Goal: Information Seeking & Learning: Learn about a topic

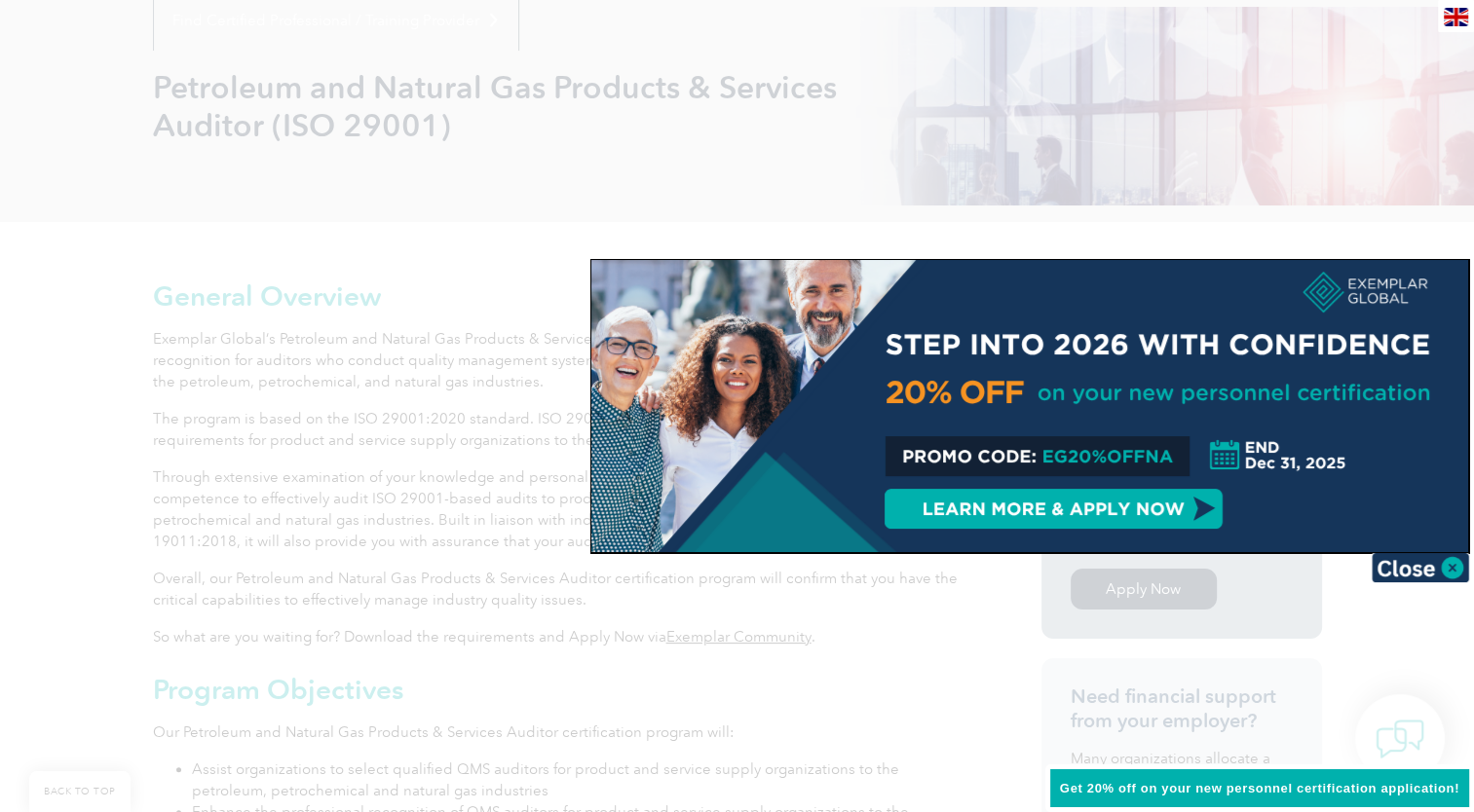
scroll to position [256, 0]
click at [1442, 567] on img at bounding box center [1420, 567] width 98 height 29
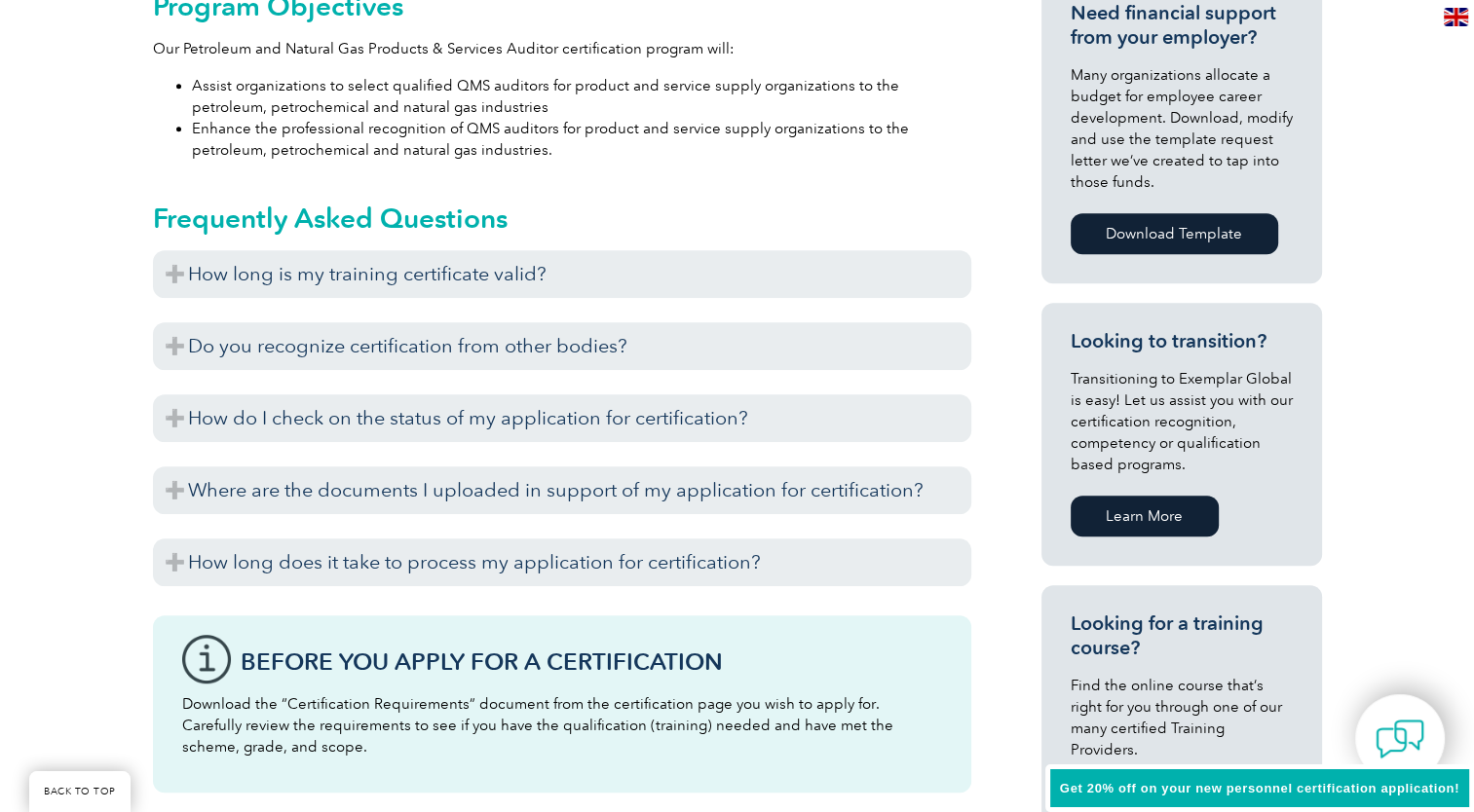
scroll to position [947, 0]
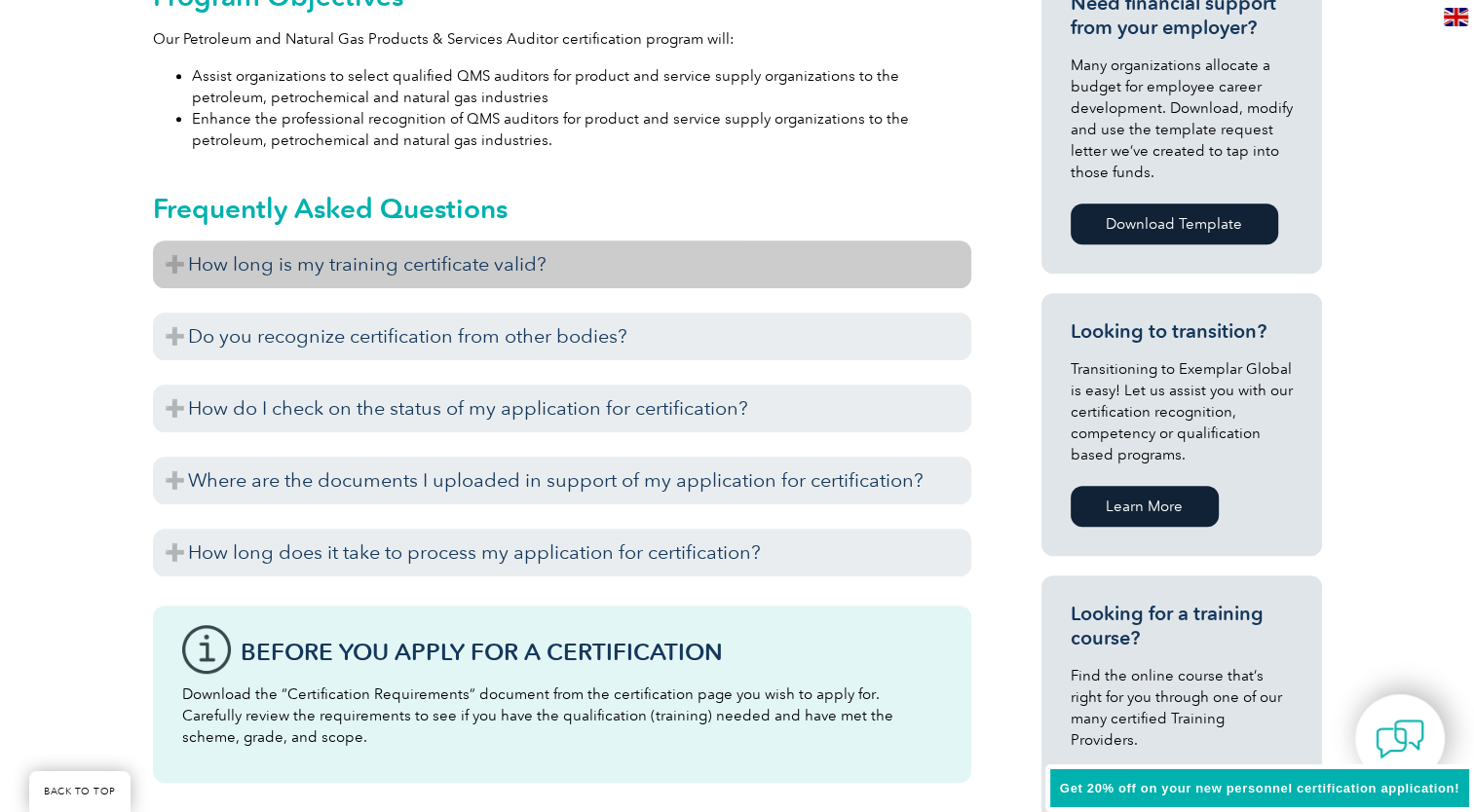
click at [183, 257] on h3 "How long is my training certificate valid?" at bounding box center [561, 264] width 818 height 48
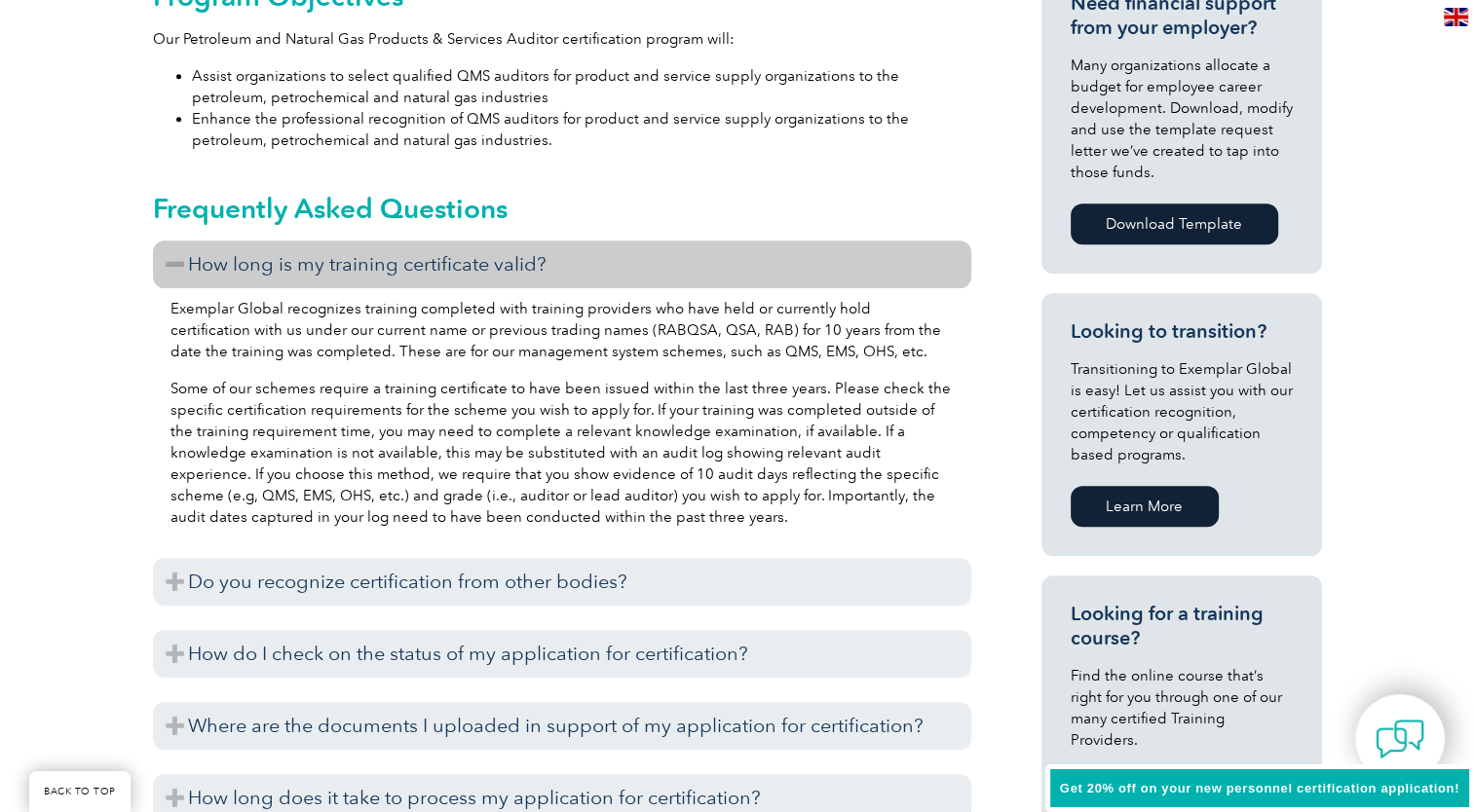
click at [183, 257] on h3 "How long is my training certificate valid?" at bounding box center [561, 264] width 818 height 48
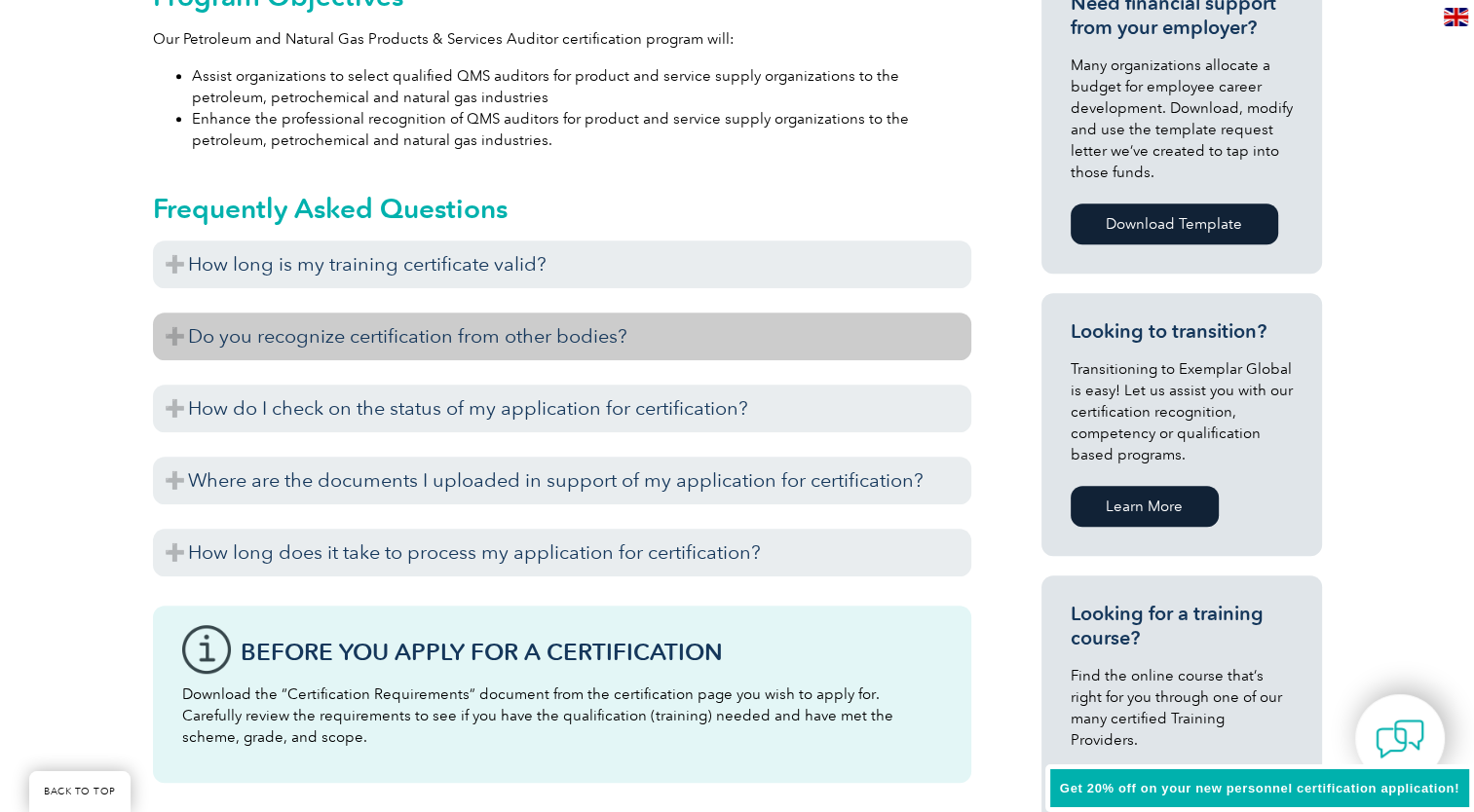
click at [167, 342] on h3 "Do you recognize certification from other bodies?" at bounding box center [561, 337] width 818 height 48
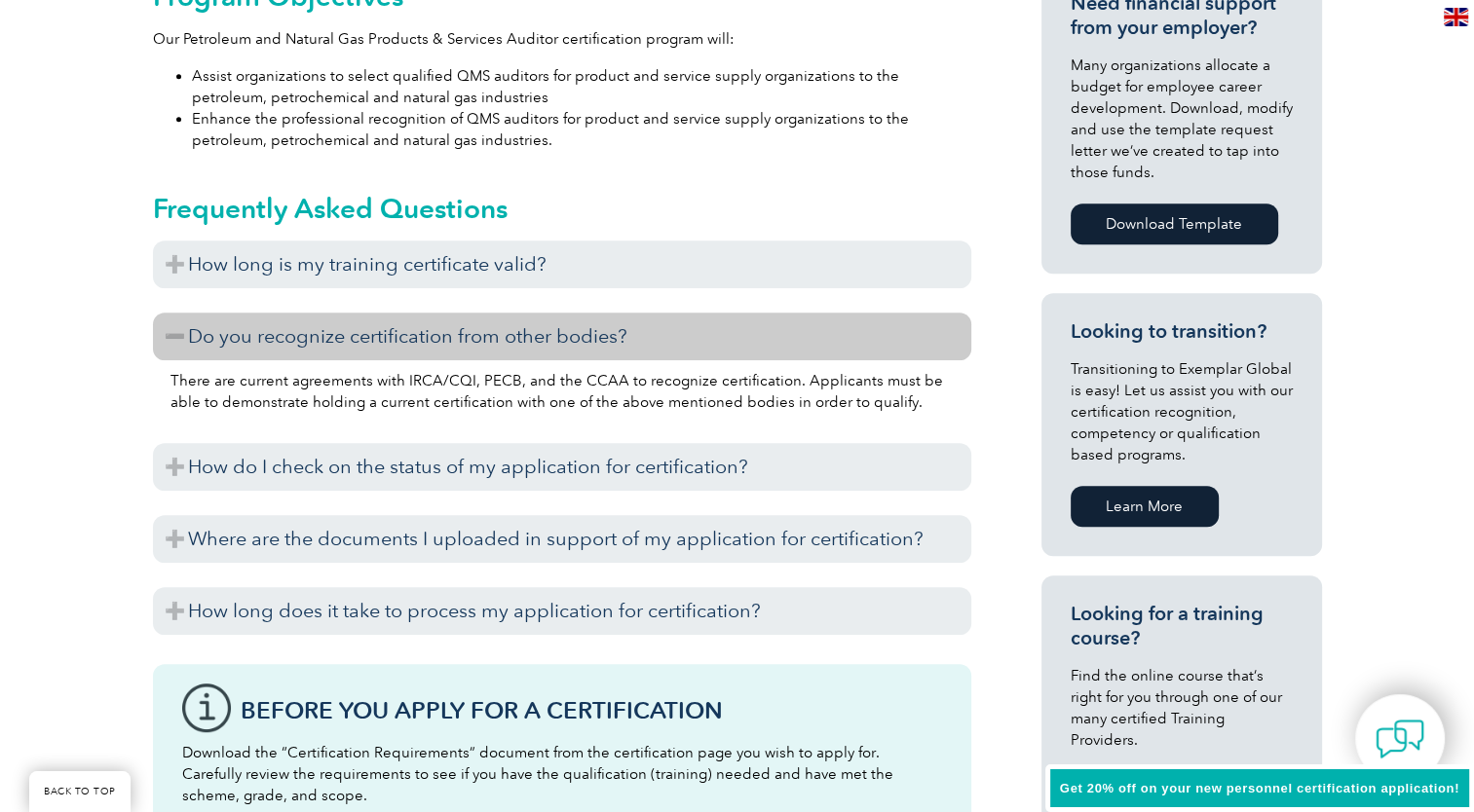
click at [167, 342] on h3 "Do you recognize certification from other bodies?" at bounding box center [561, 337] width 818 height 48
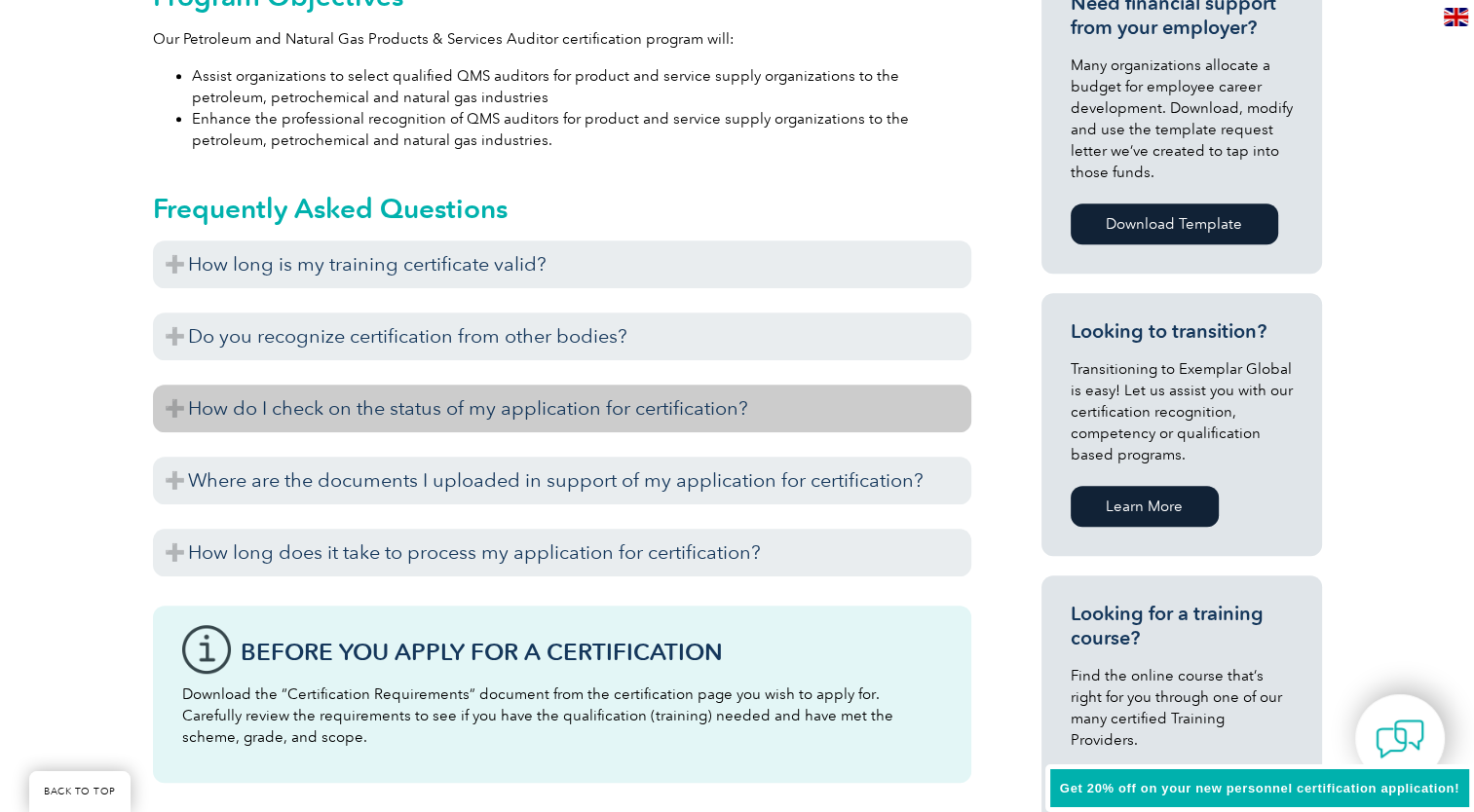
click at [167, 393] on h3 "How do I check on the status of my application for certification?" at bounding box center [561, 408] width 818 height 48
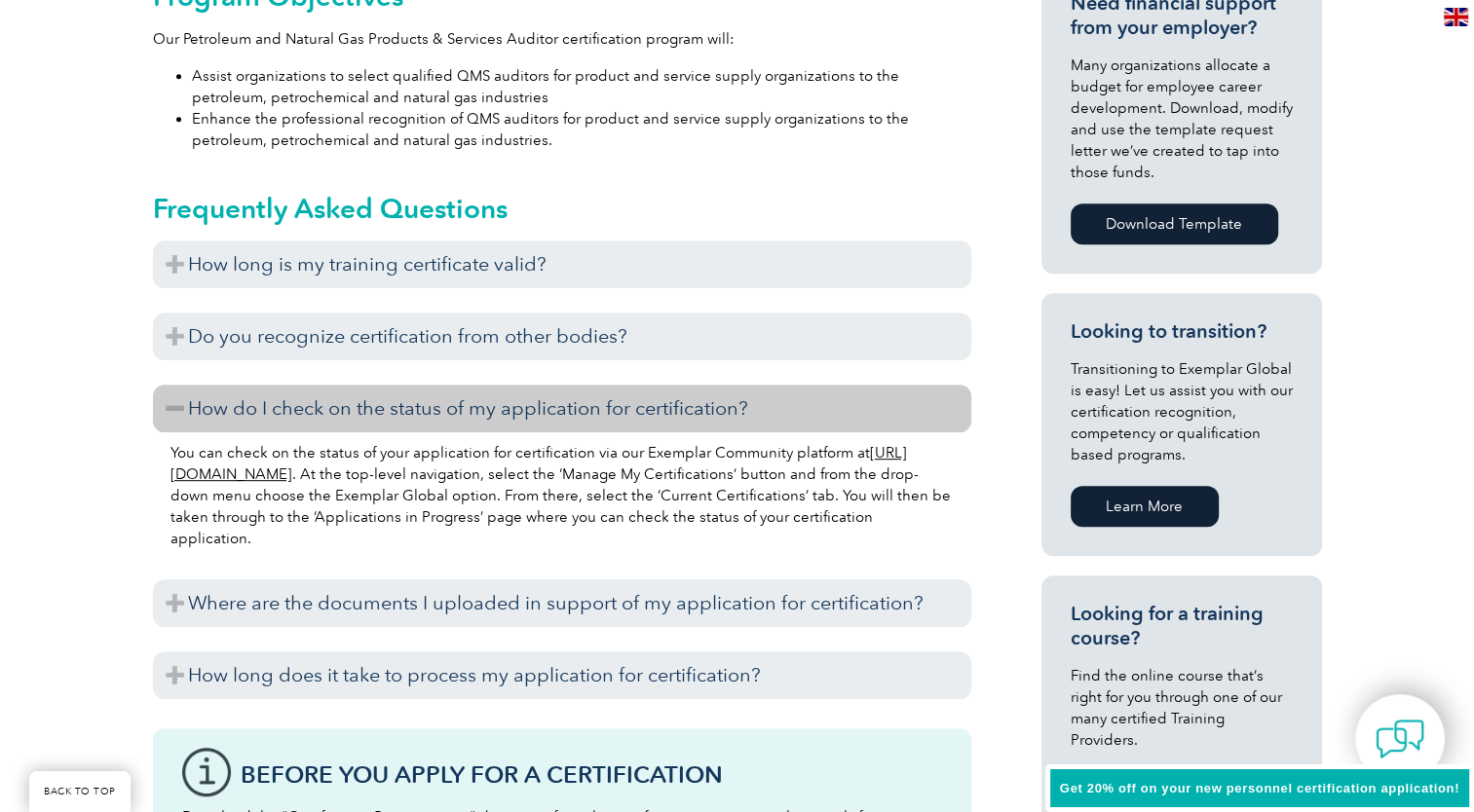
click at [167, 393] on h3 "How do I check on the status of my application for certification?" at bounding box center [561, 408] width 818 height 48
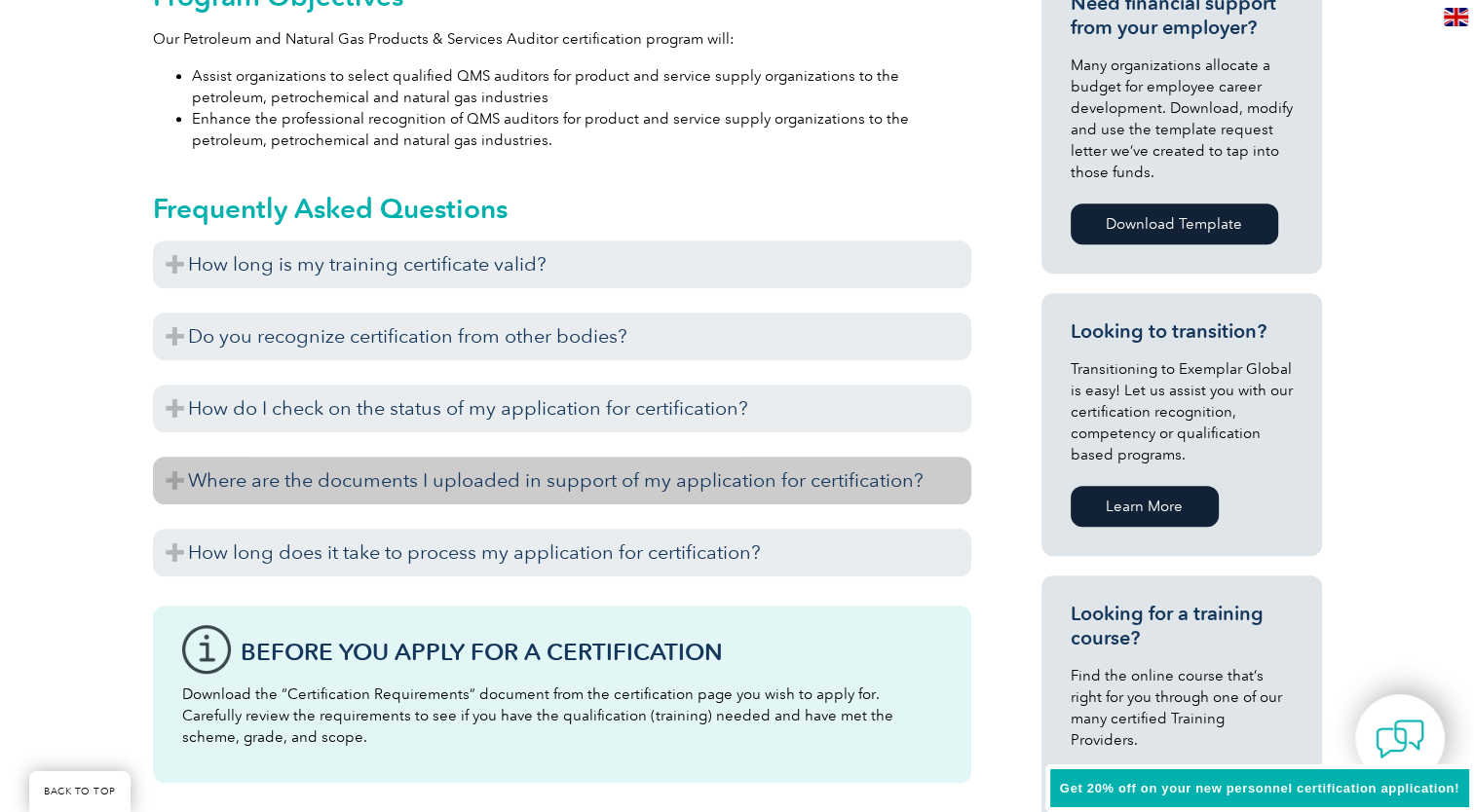
click at [168, 459] on h3 "Where are the documents I uploaded in support of my application for certificati…" at bounding box center [561, 480] width 818 height 48
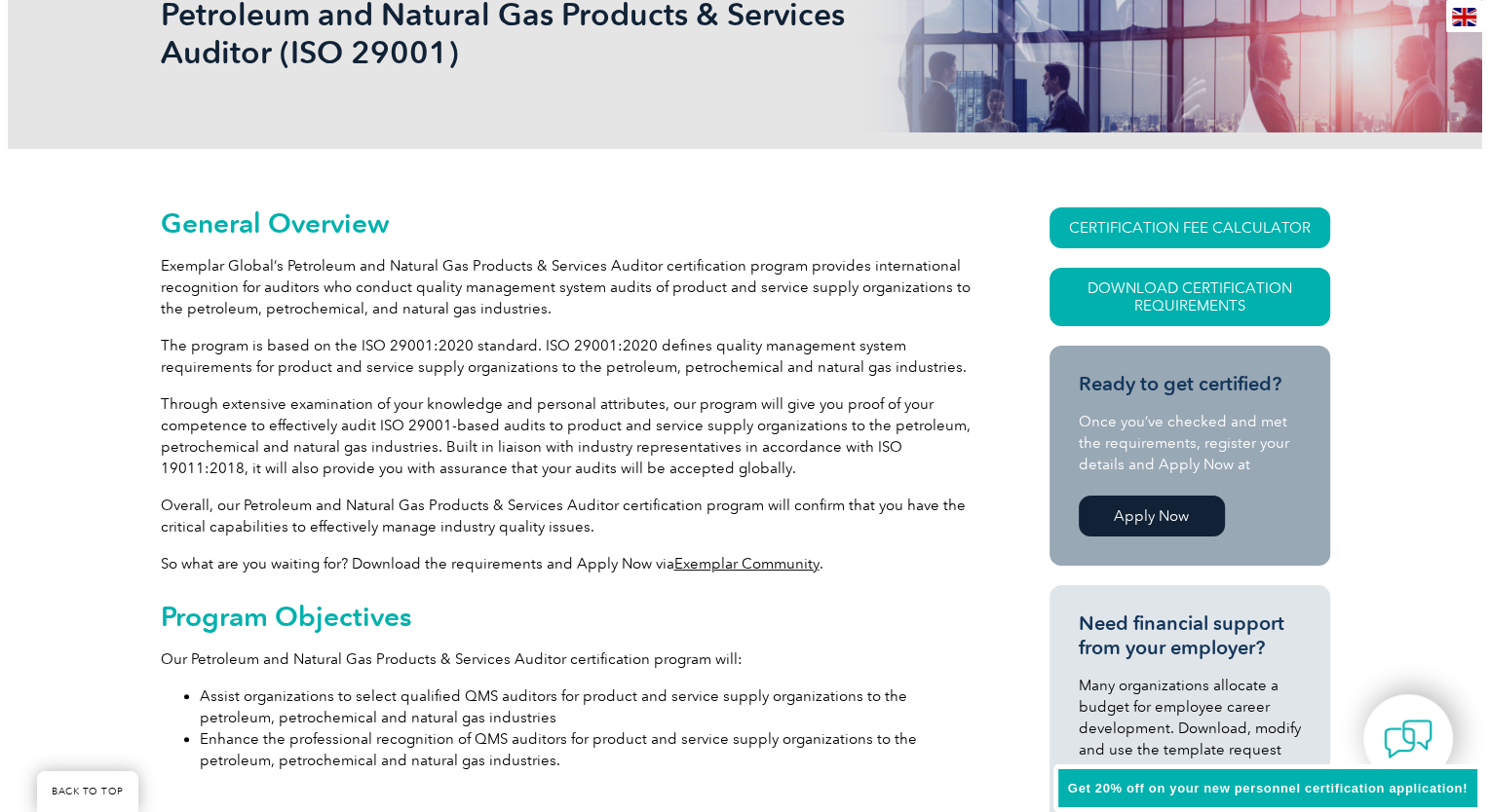
scroll to position [0, 0]
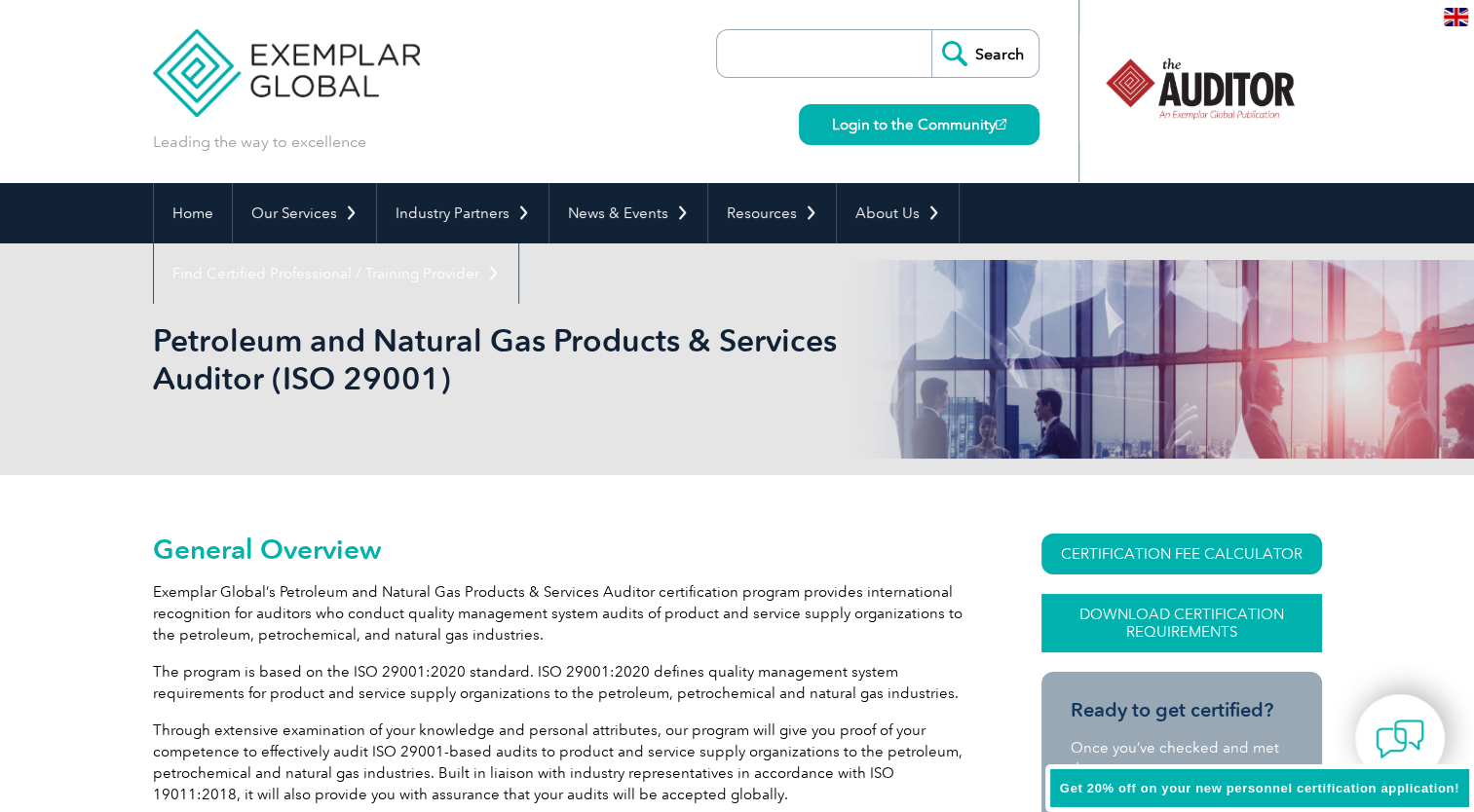
click at [1185, 622] on link "Download Certification Requirements" at bounding box center [1182, 623] width 281 height 59
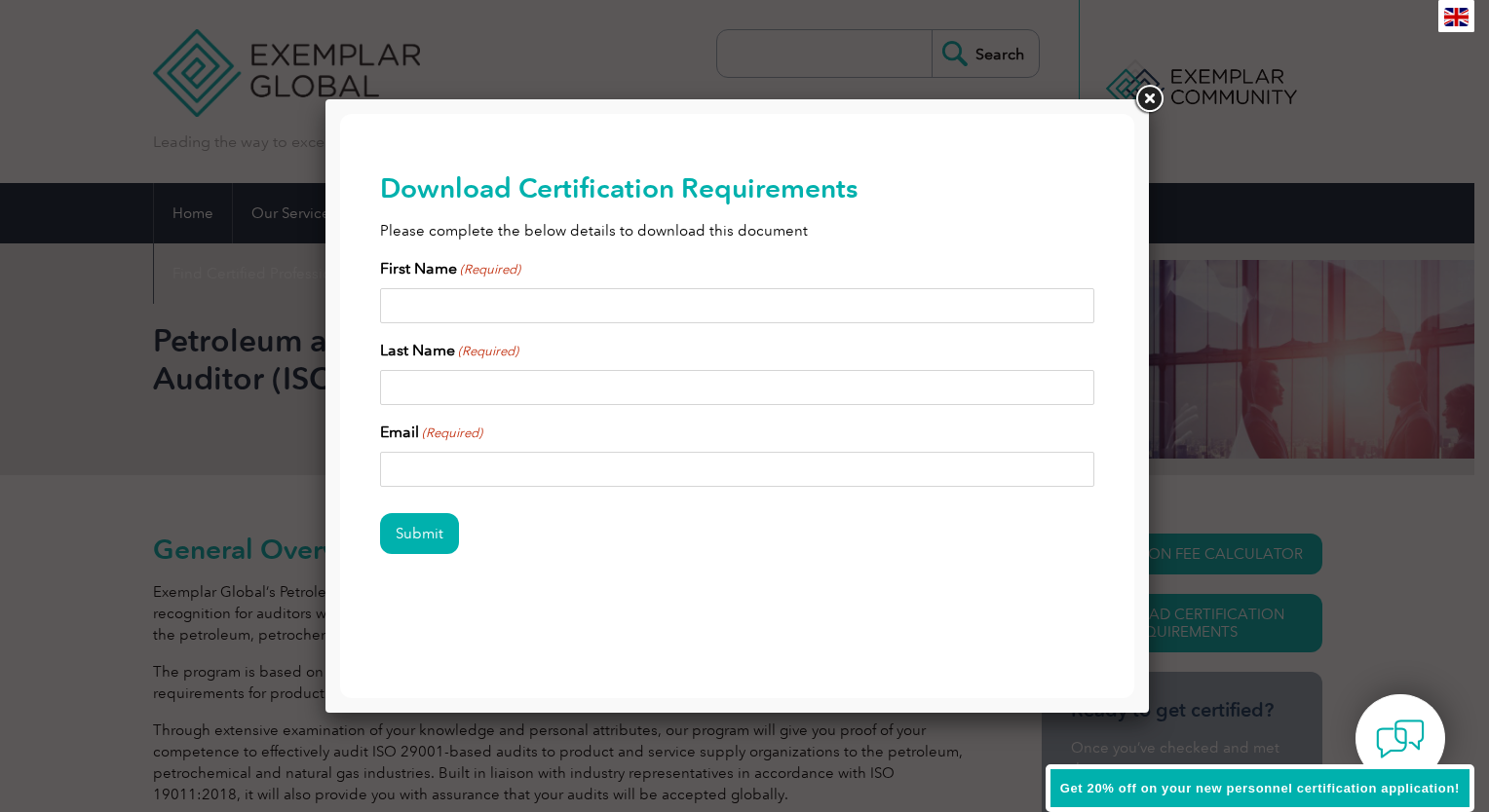
click at [661, 303] on input "First Name (Required)" at bounding box center [738, 305] width 716 height 35
type input "[PERSON_NAME]"
type input "[EMAIL_ADDRESS][DOMAIN_NAME]"
click at [423, 516] on input "Submit" at bounding box center [419, 533] width 79 height 41
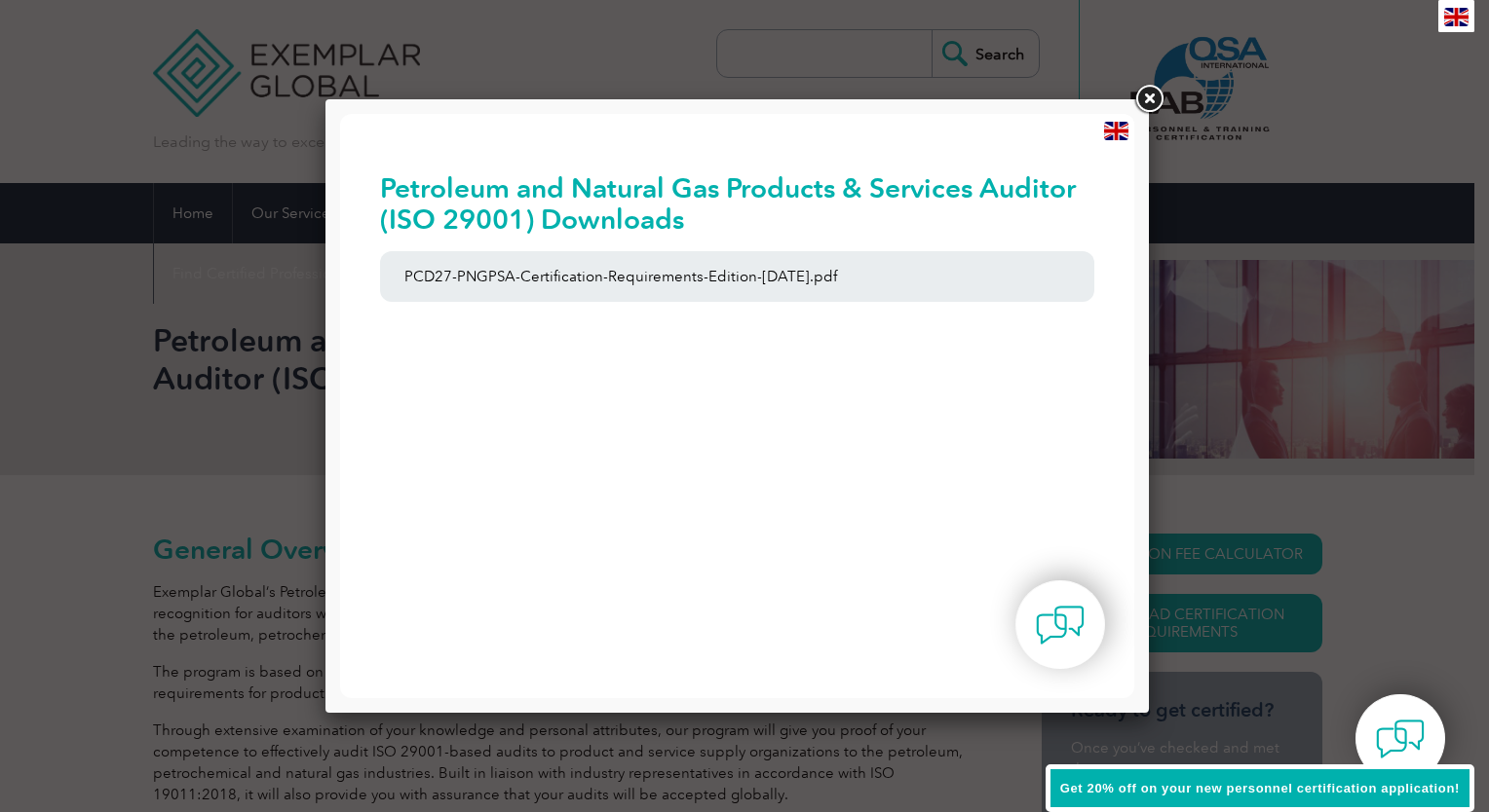
click at [1147, 102] on link at bounding box center [1148, 99] width 35 height 35
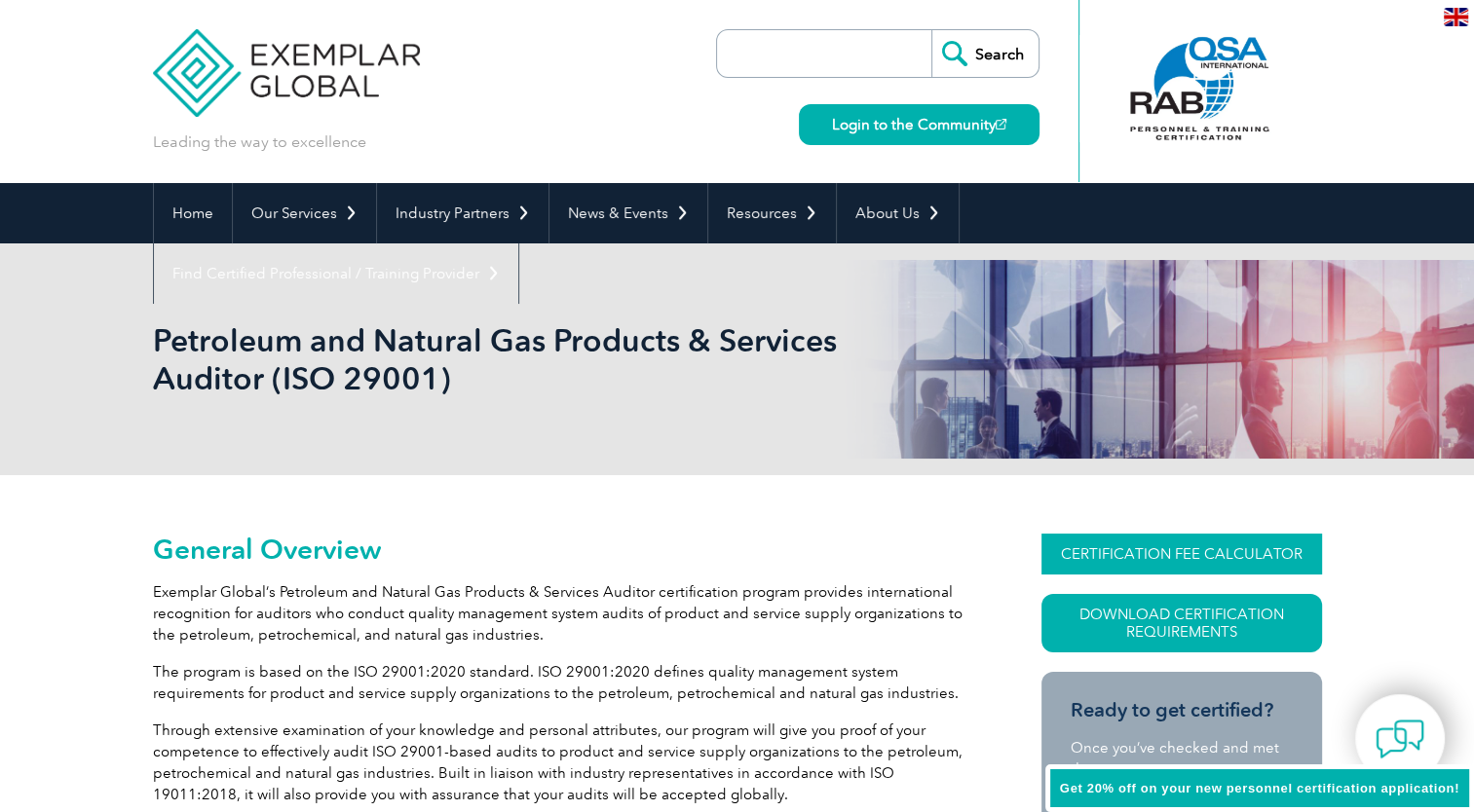
click at [1175, 560] on link "CERTIFICATION FEE CALCULATOR" at bounding box center [1182, 554] width 281 height 41
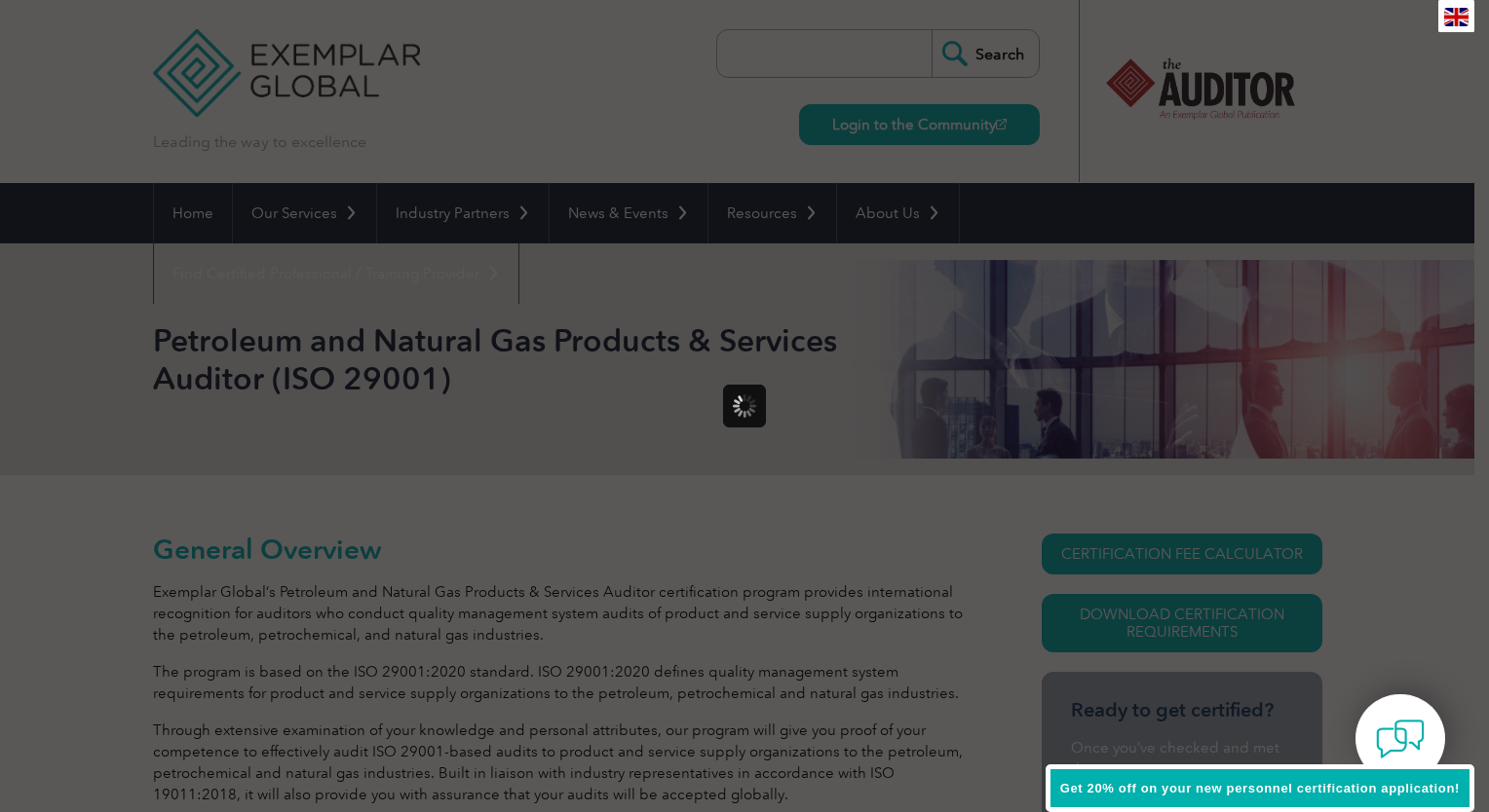
click at [803, 319] on div at bounding box center [744, 406] width 1489 height 812
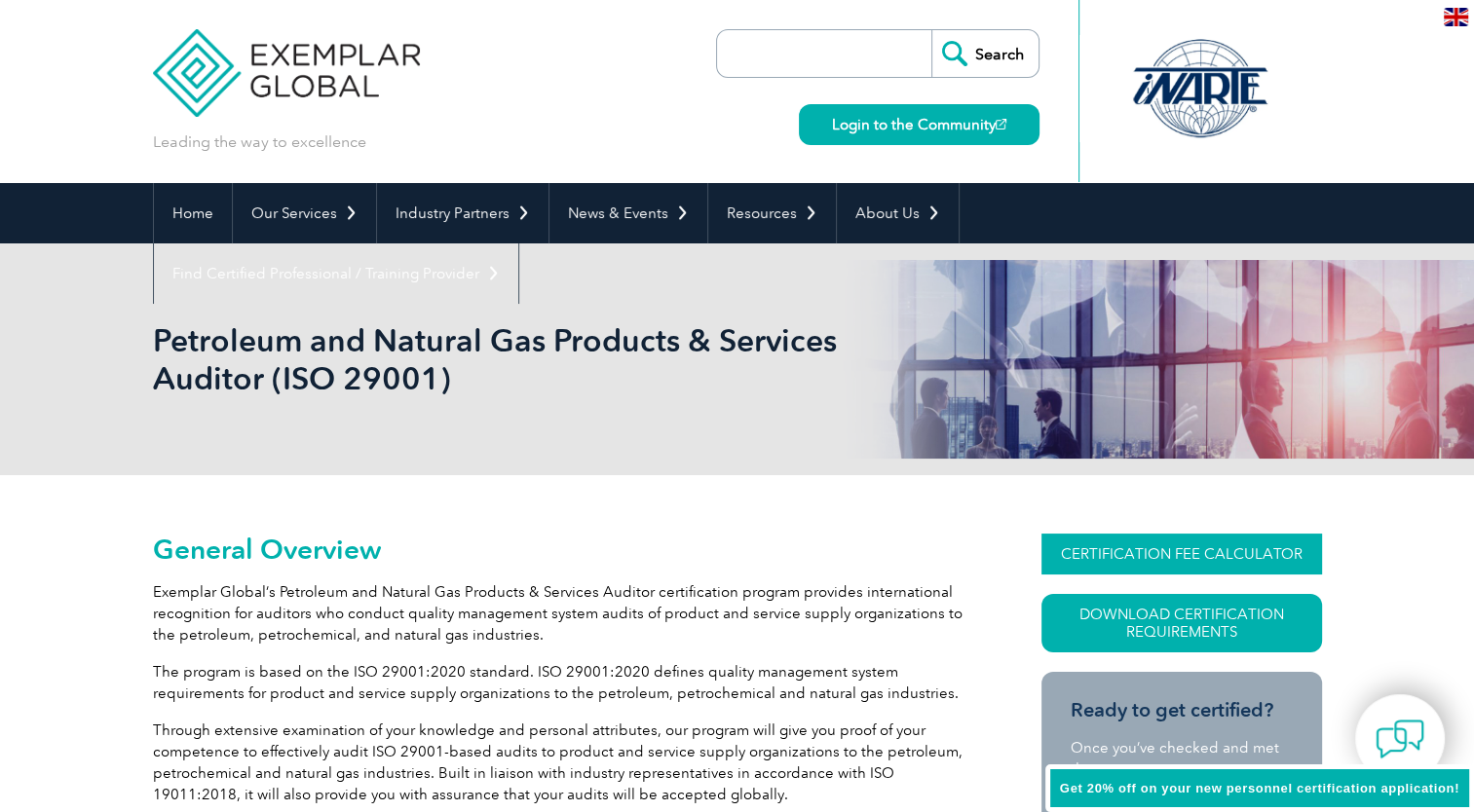
click at [1134, 557] on link "CERTIFICATION FEE CALCULATOR" at bounding box center [1182, 554] width 281 height 41
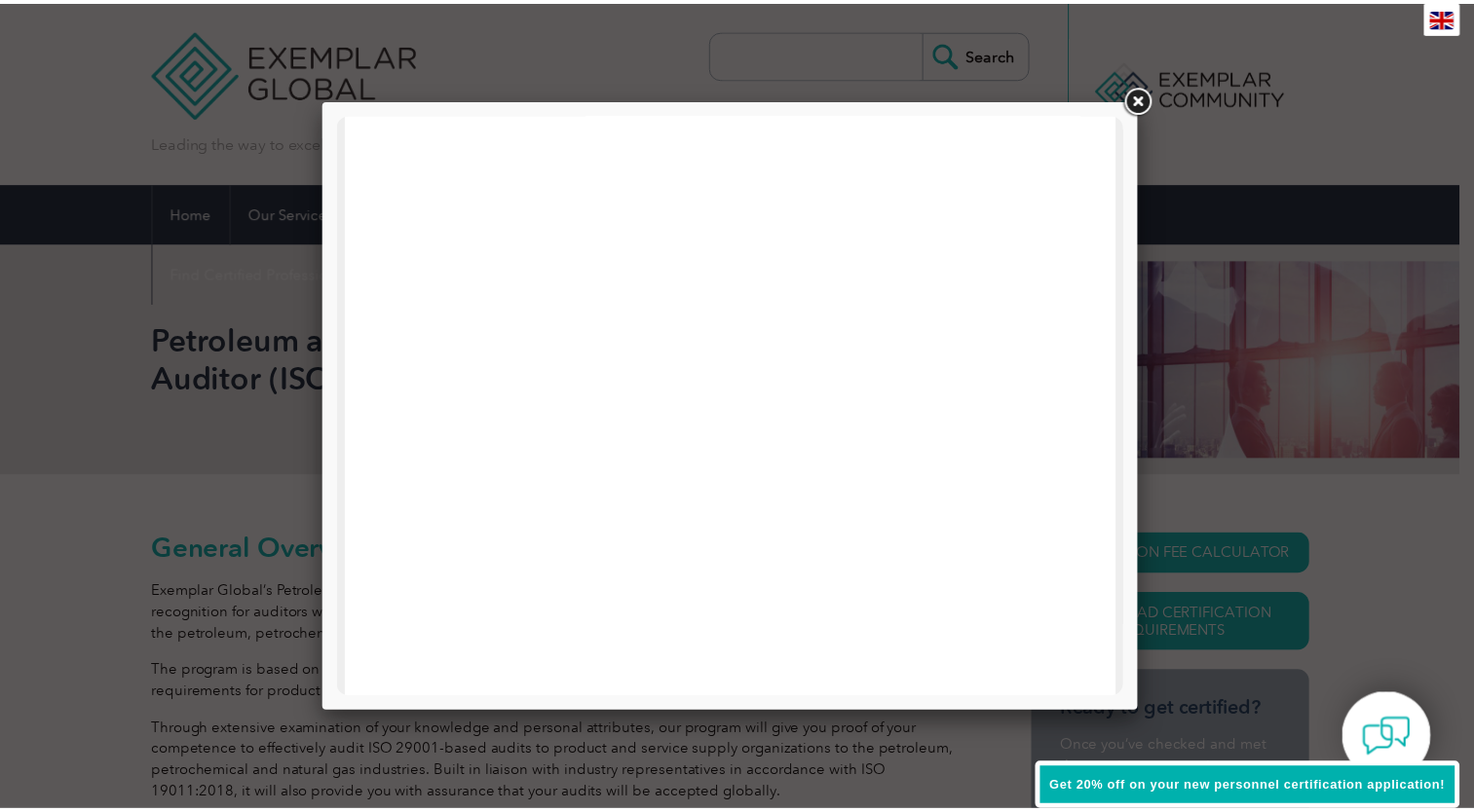
scroll to position [487, 0]
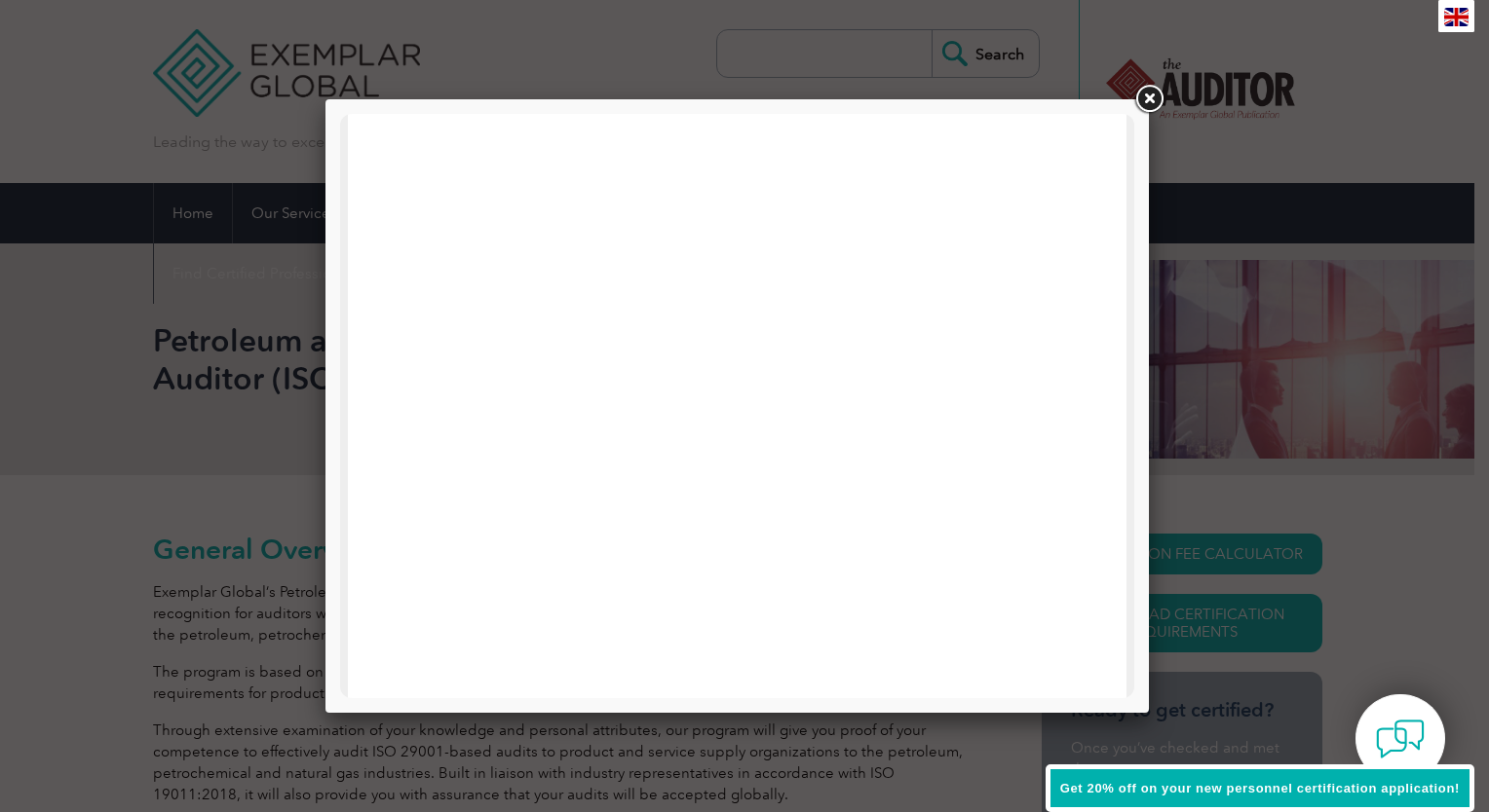
click at [1147, 96] on link at bounding box center [1148, 99] width 35 height 35
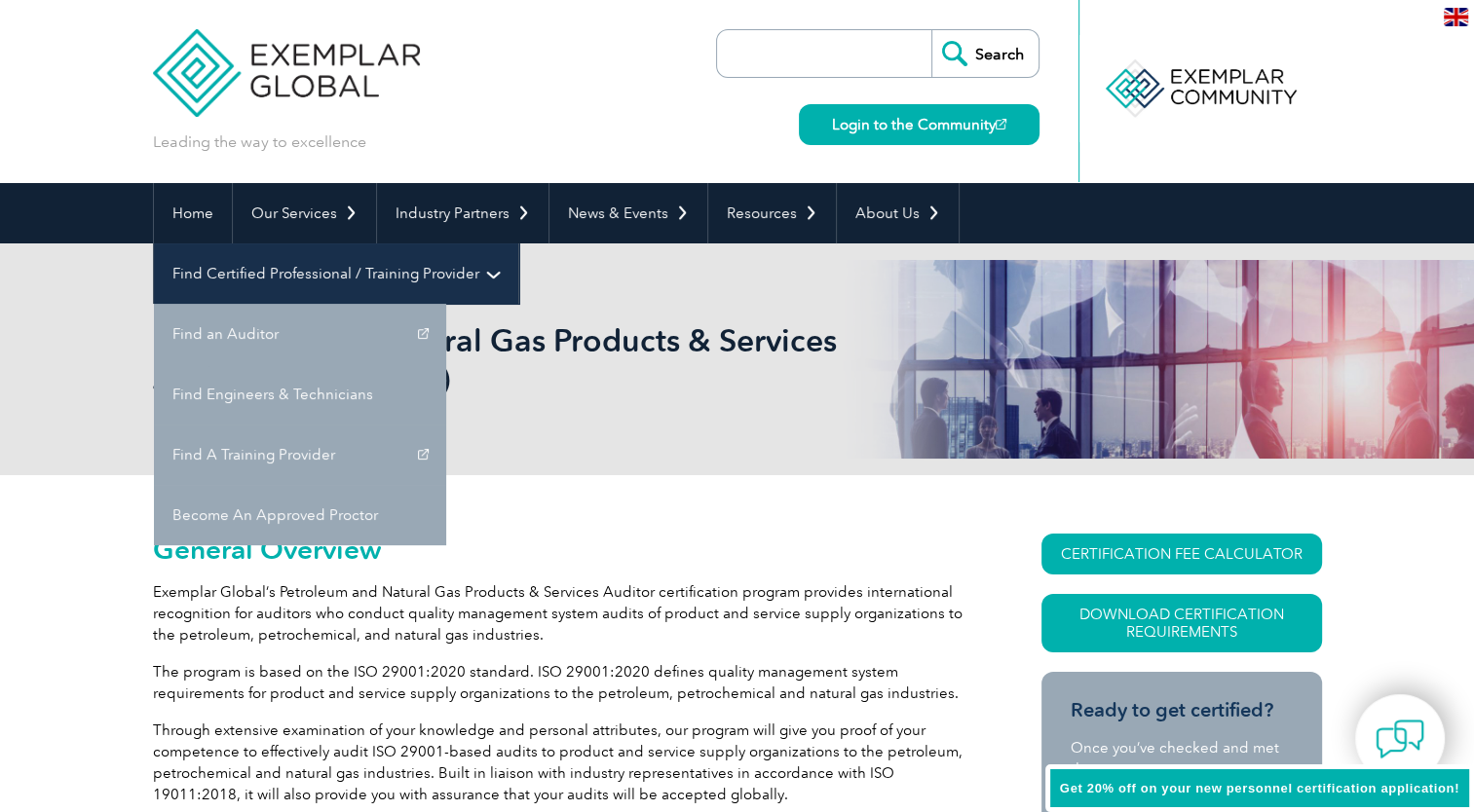
click at [518, 243] on link "Find Certified Professional / Training Provider" at bounding box center [336, 273] width 365 height 61
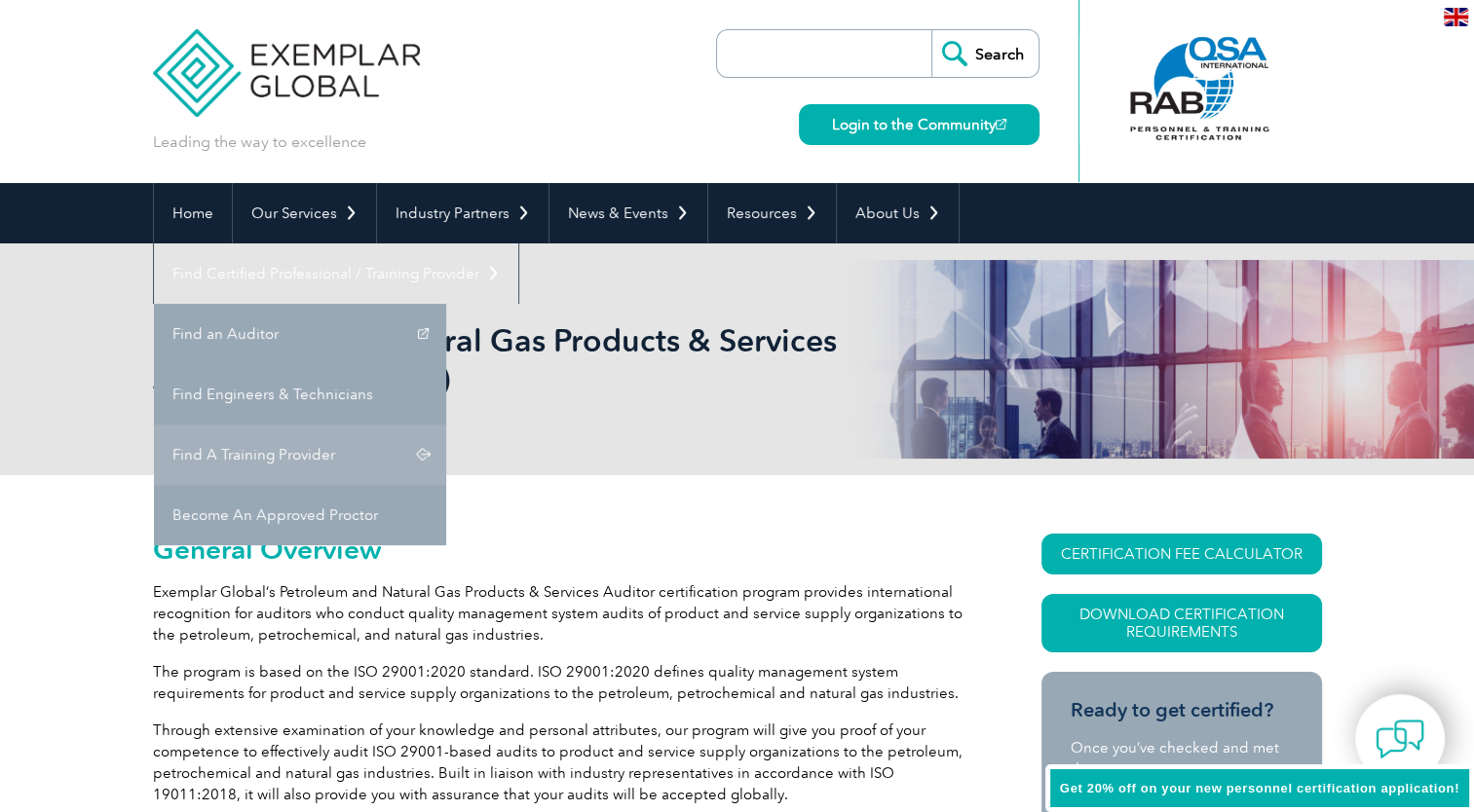
click at [446, 424] on link "Find A Training Provider" at bounding box center [299, 454] width 292 height 61
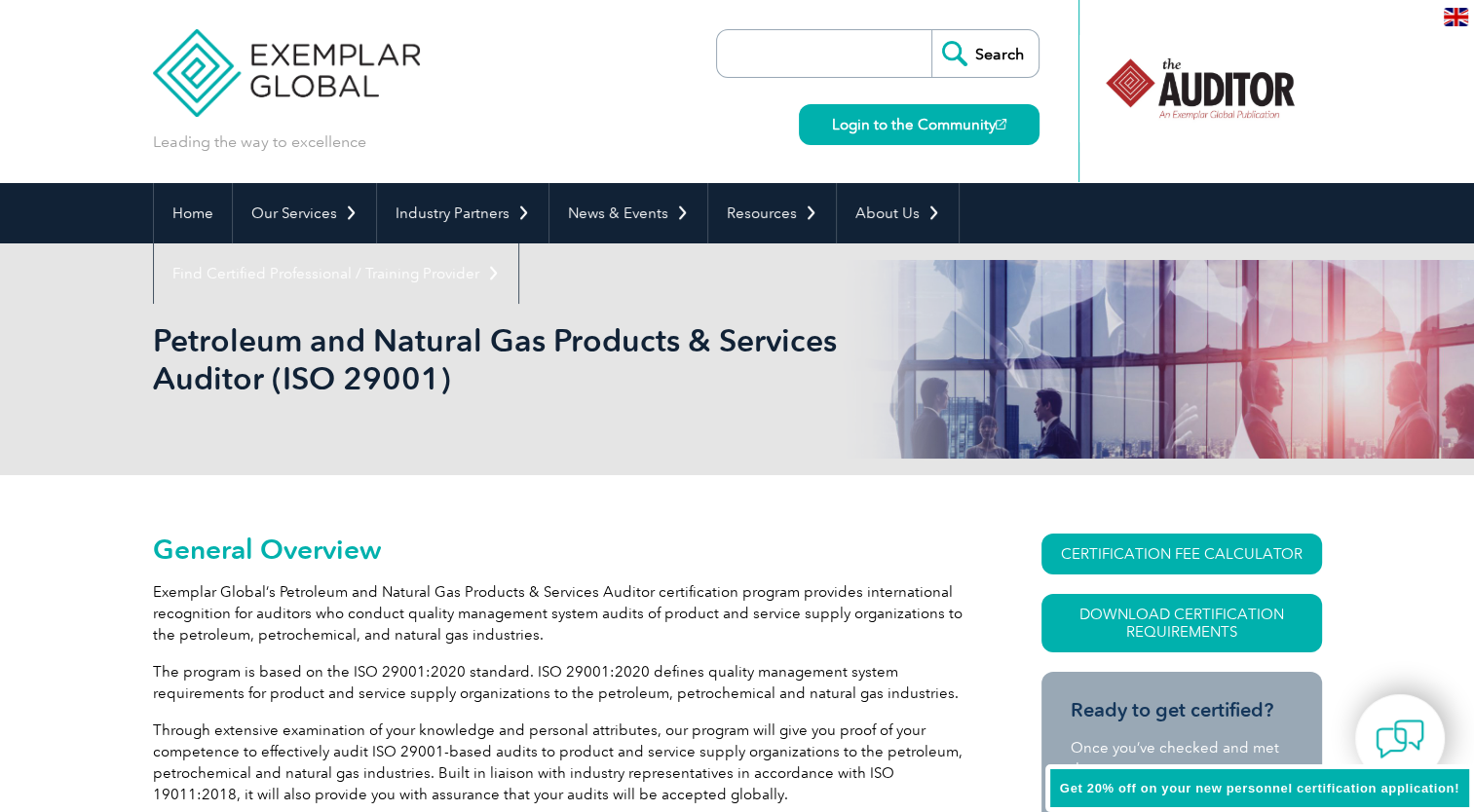
click at [464, 374] on h1 "Petroleum and Natural Gas Products & Services Auditor (ISO 29001)" at bounding box center [526, 360] width 748 height 76
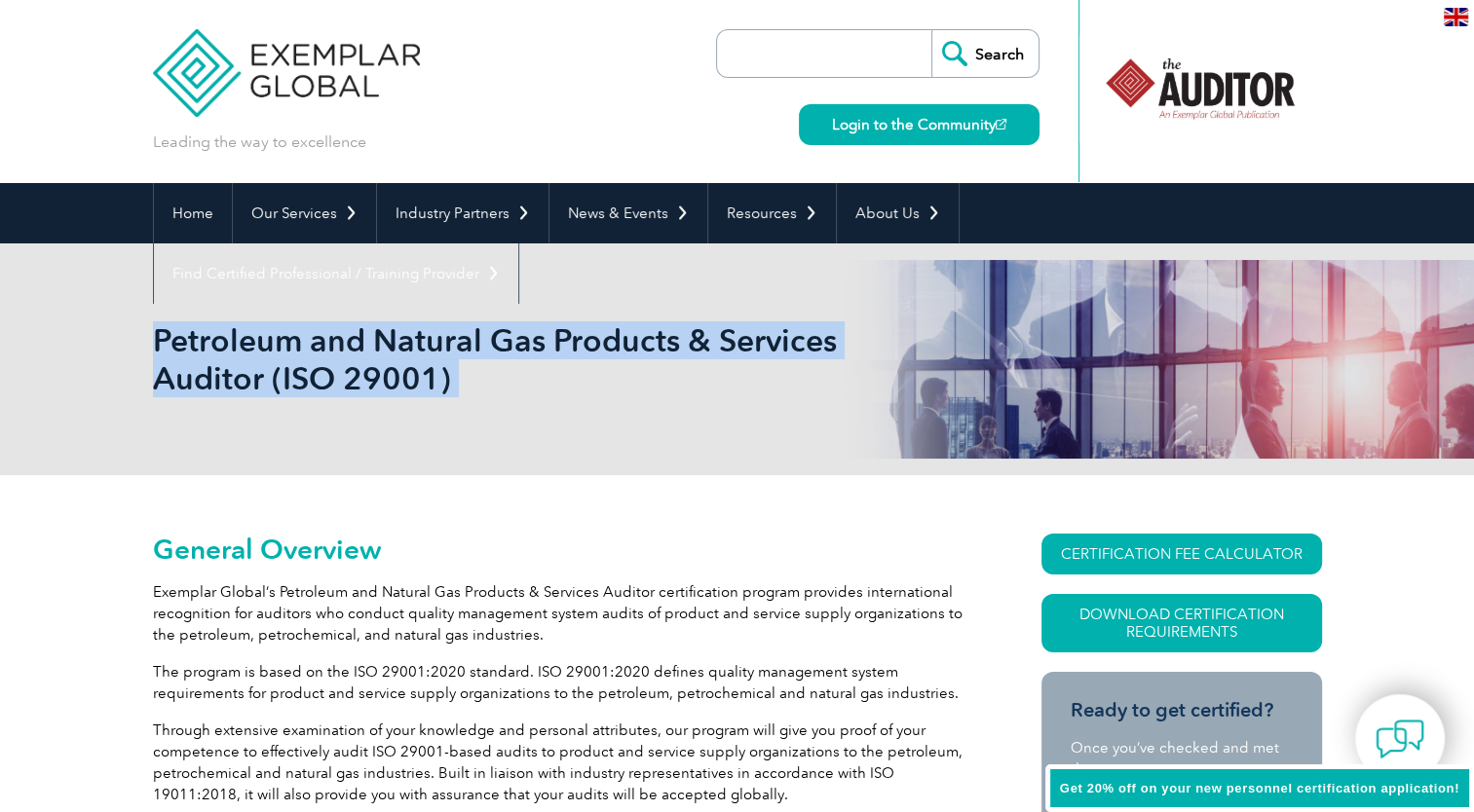
drag, startPoint x: 464, startPoint y: 374, endPoint x: 202, endPoint y: 267, distance: 283.0
click at [202, 267] on div "Petroleum and Natural Gas Products & Services Auditor (ISO 29001)" at bounding box center [737, 359] width 1169 height 232
copy body "Petroleum and Natural Gas Products & Services Auditor (ISO 29001)"
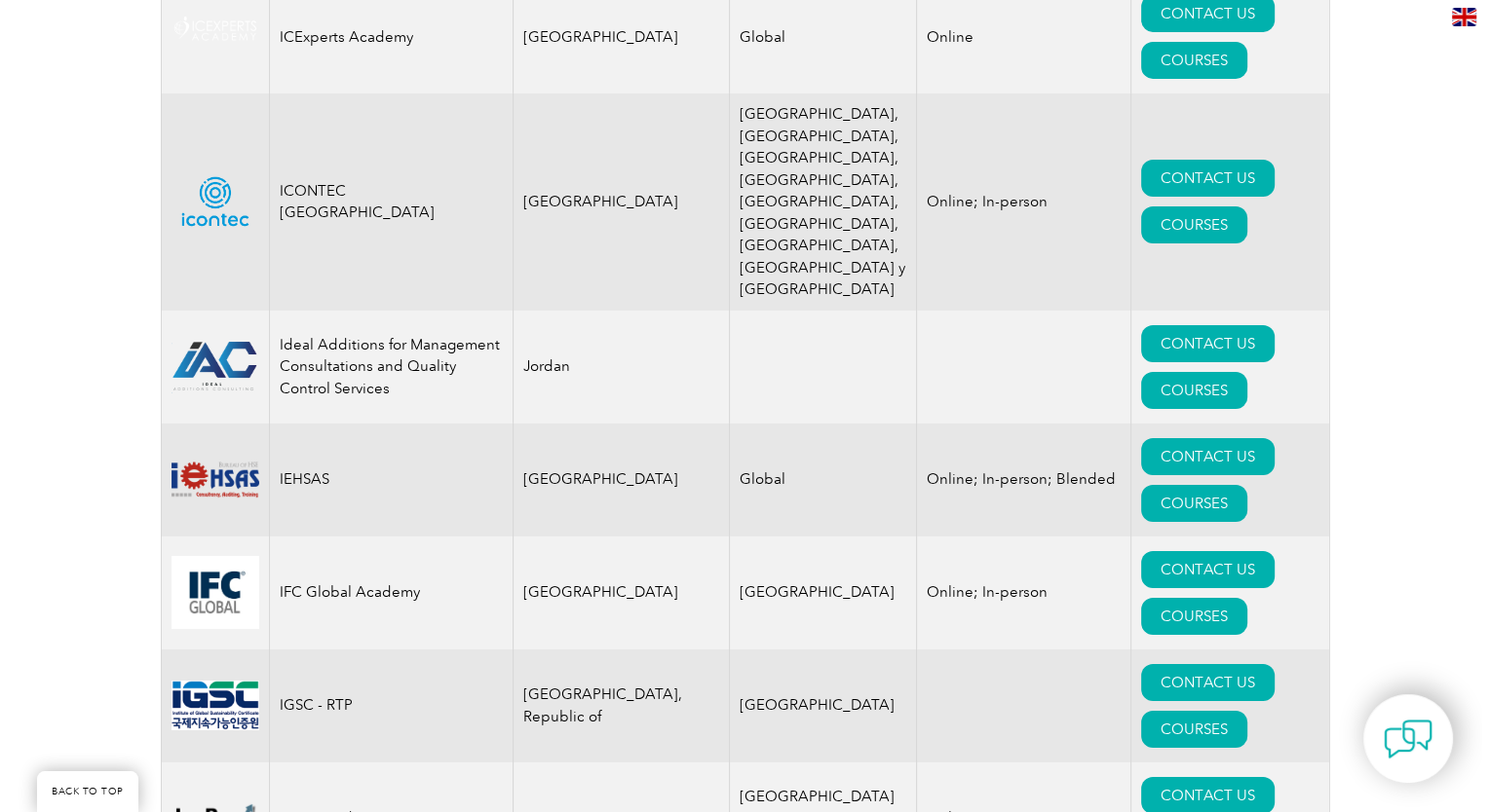
scroll to position [13882, 0]
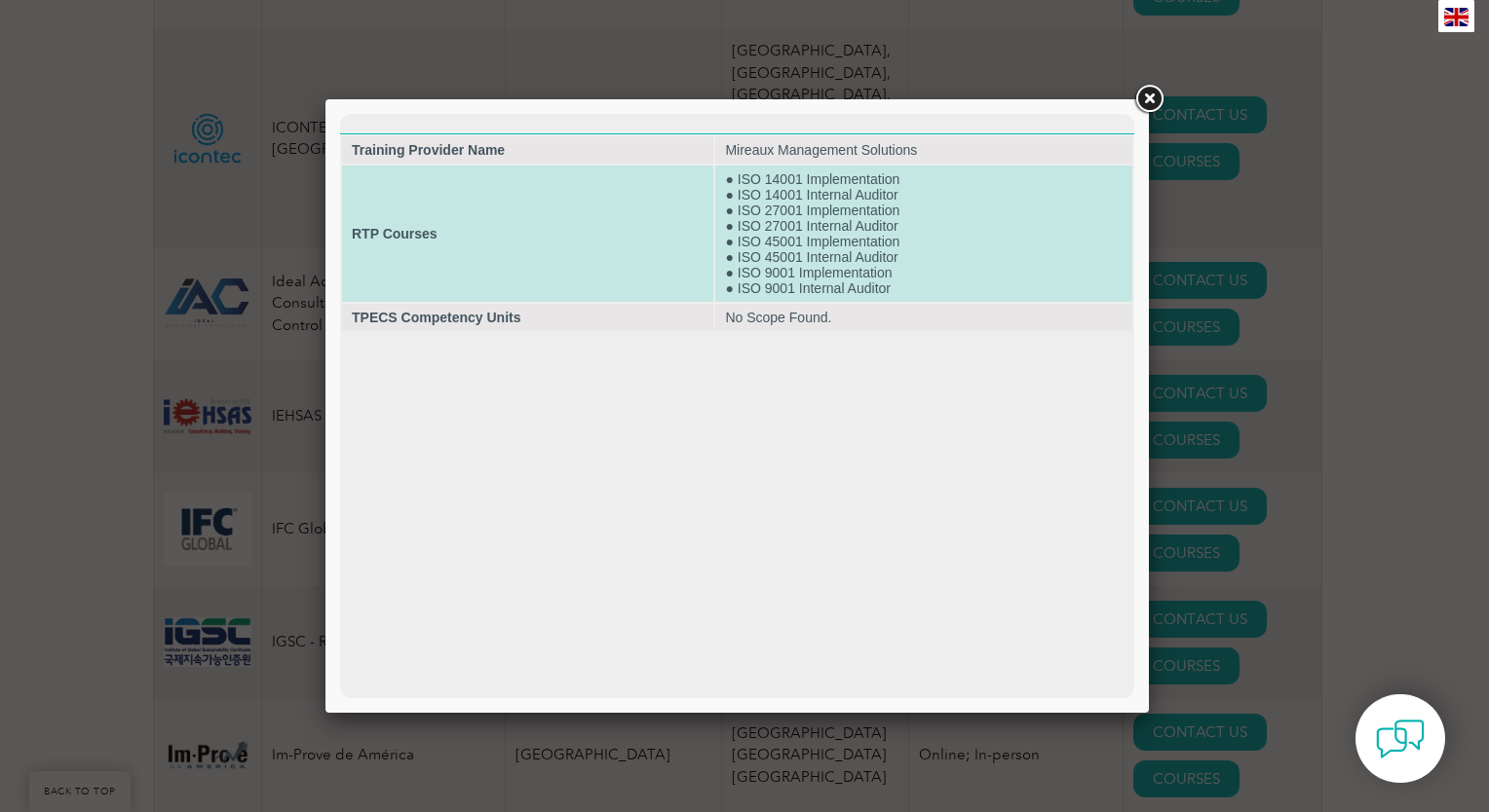
scroll to position [13921, 0]
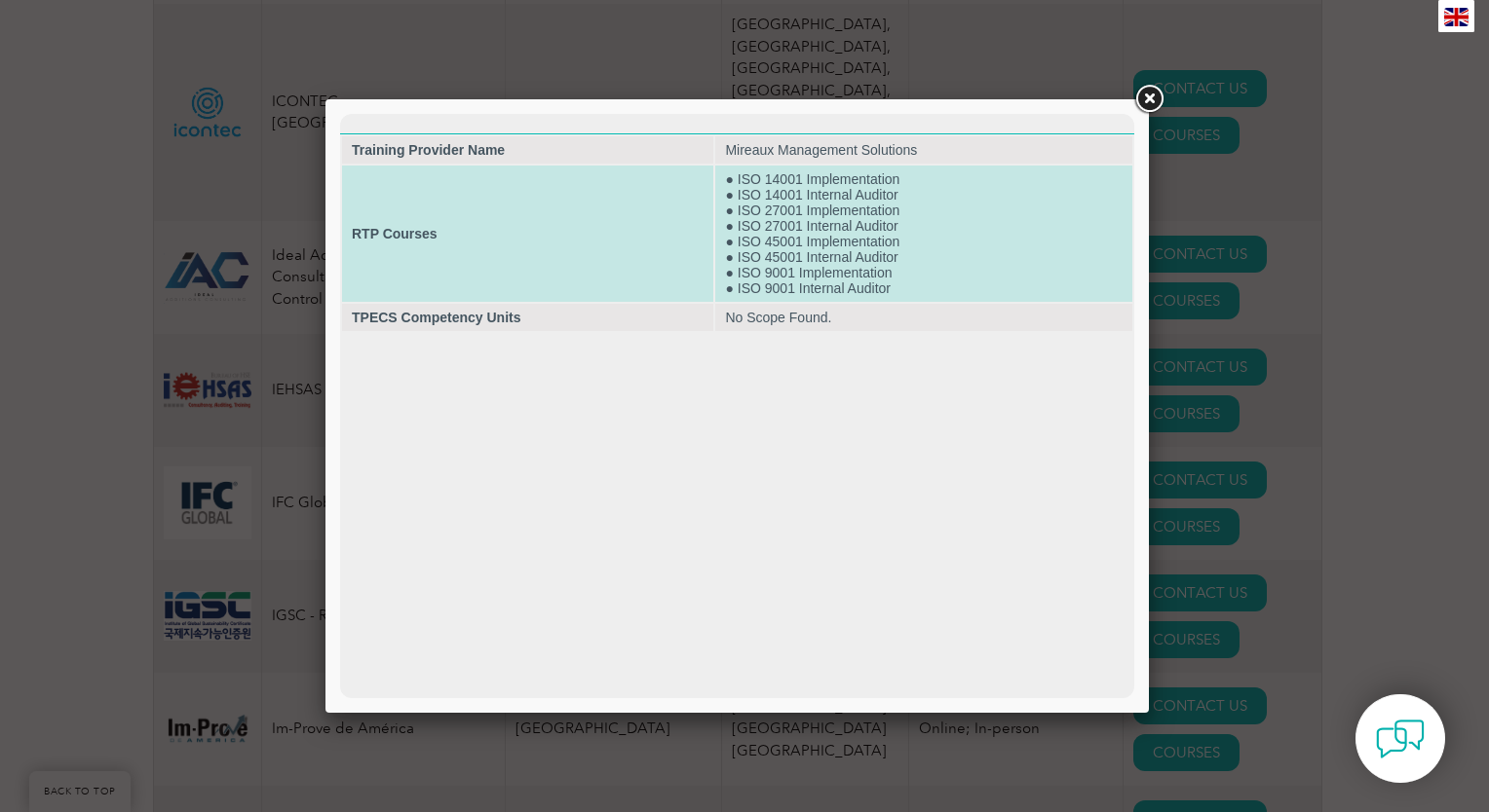
click at [807, 204] on td "● ISO 14001 Implementation ● ISO 14001 Internal Auditor ● ISO 27001 Implementat…" at bounding box center [924, 233] width 417 height 136
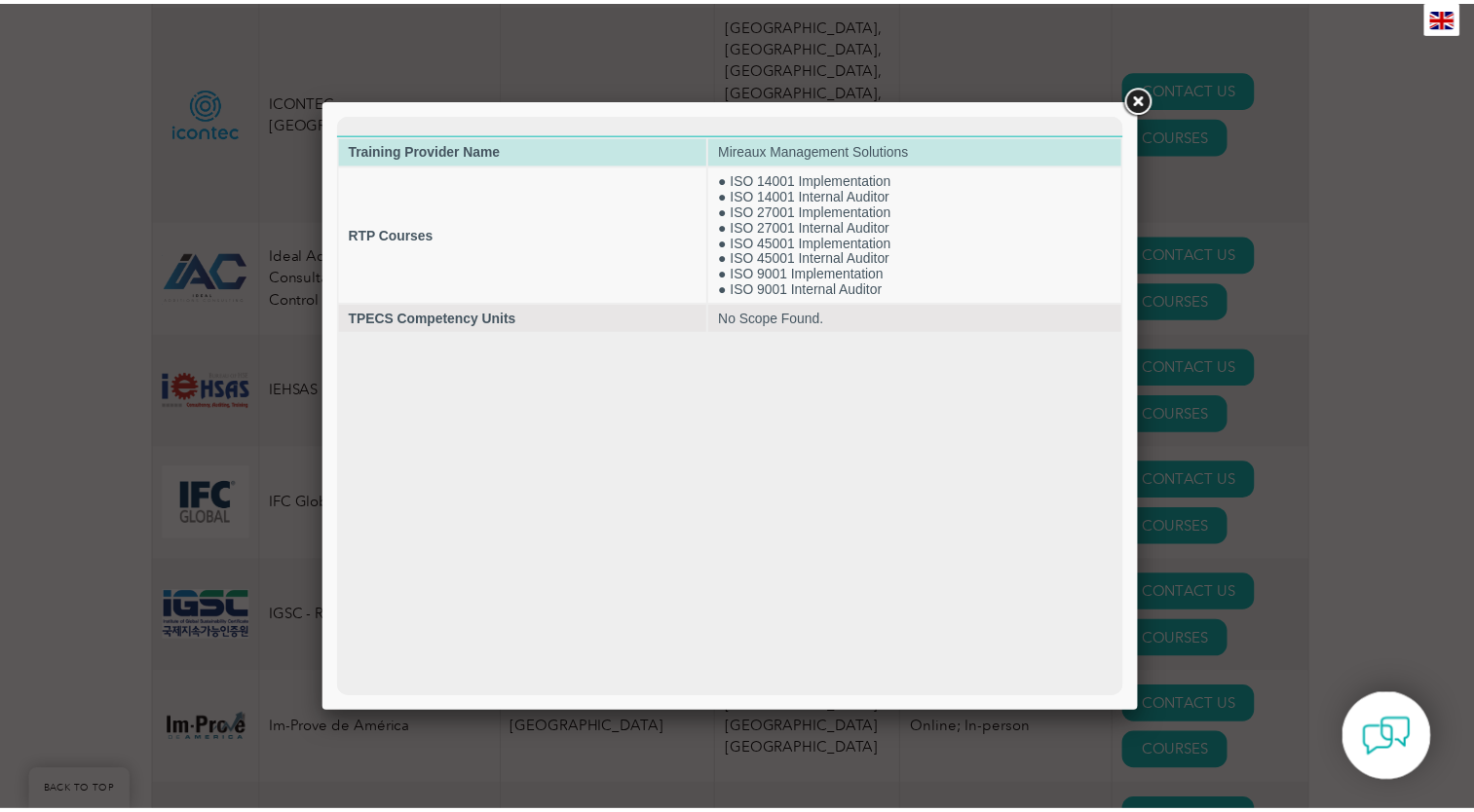
scroll to position [13957, 0]
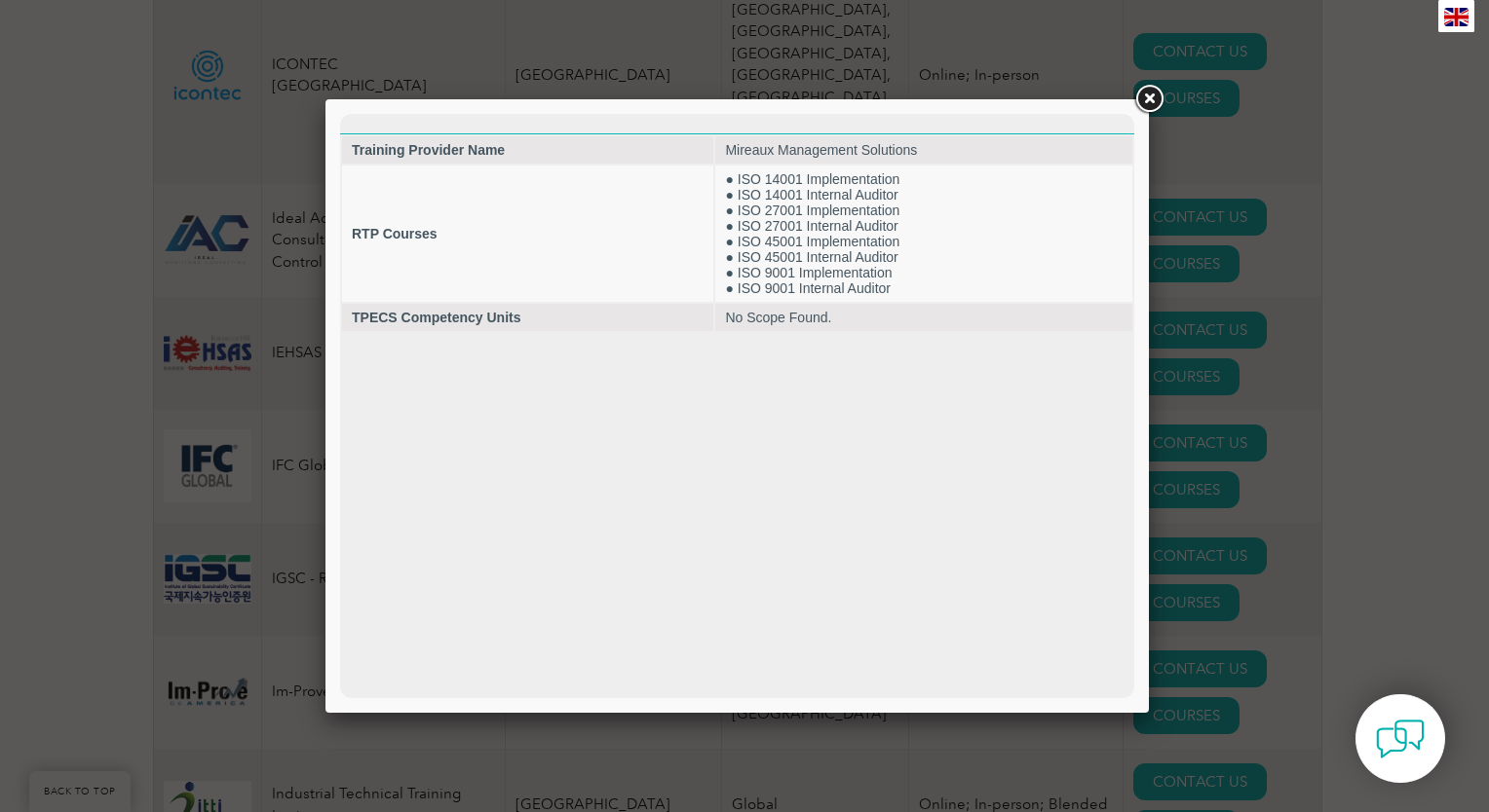
click at [1150, 96] on link at bounding box center [1148, 99] width 35 height 35
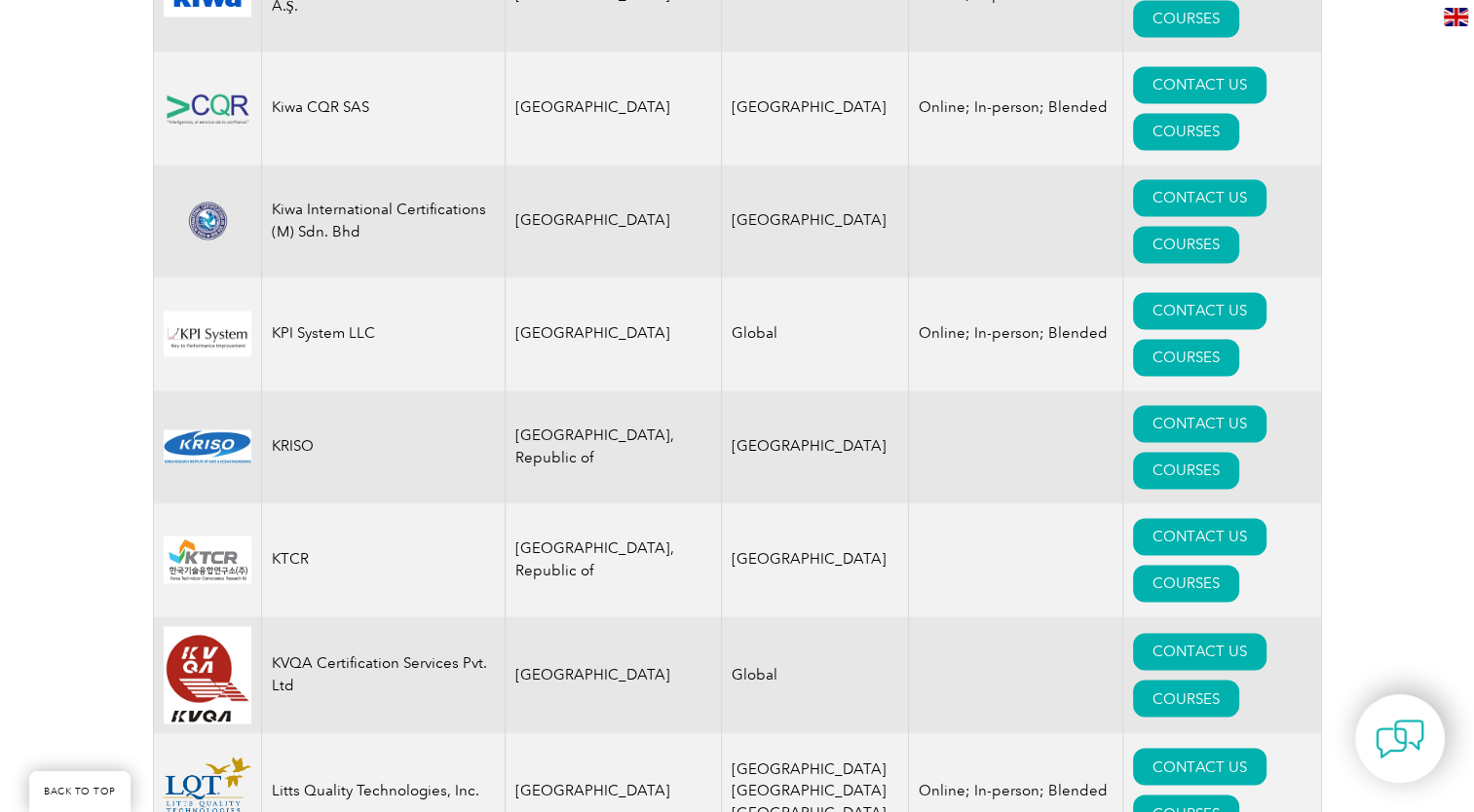
scroll to position [17810, 0]
